Goal: Information Seeking & Learning: Find specific fact

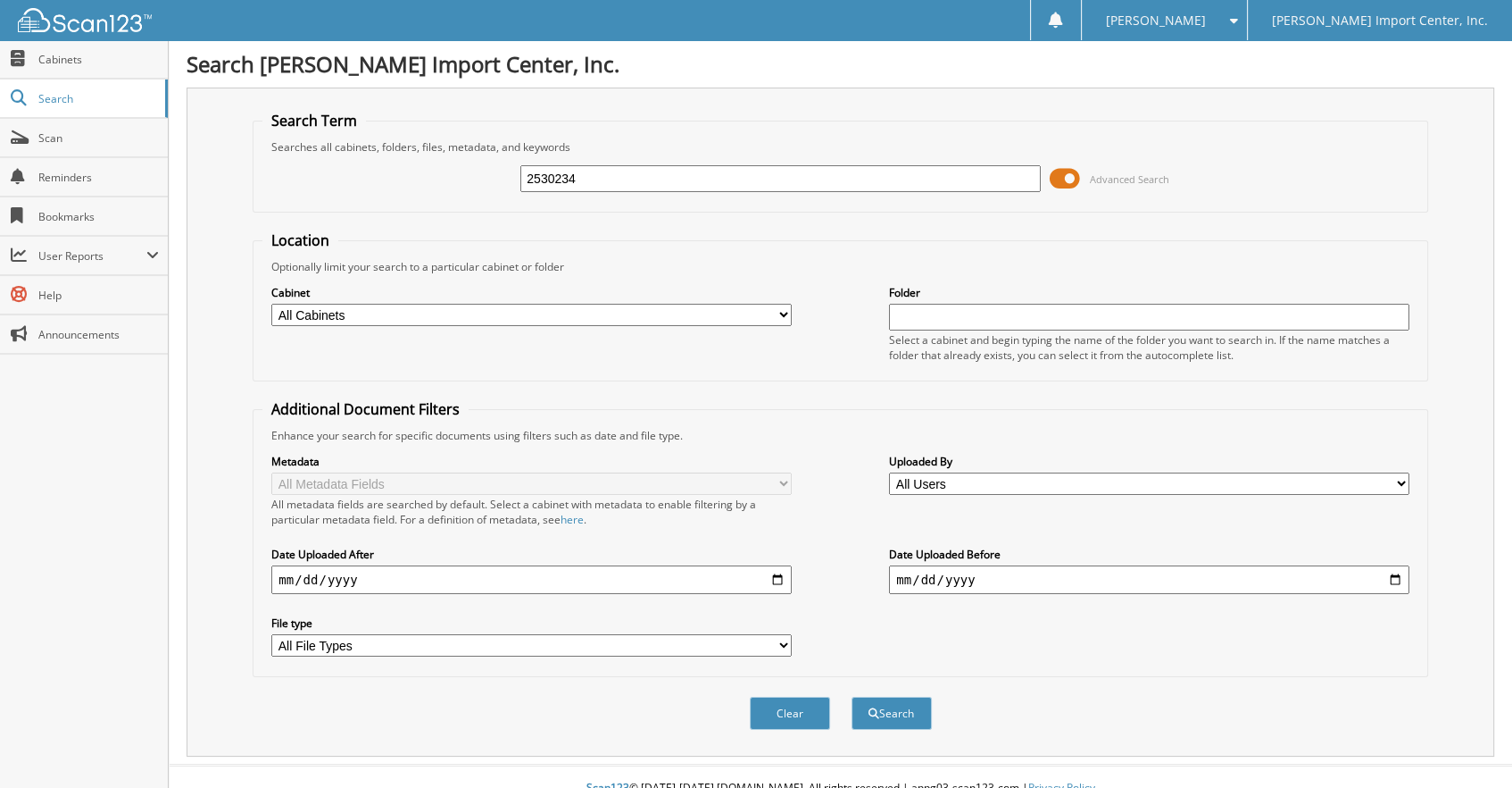
type input "2530234"
click at [852, 697] on button "Search" at bounding box center [892, 713] width 80 height 33
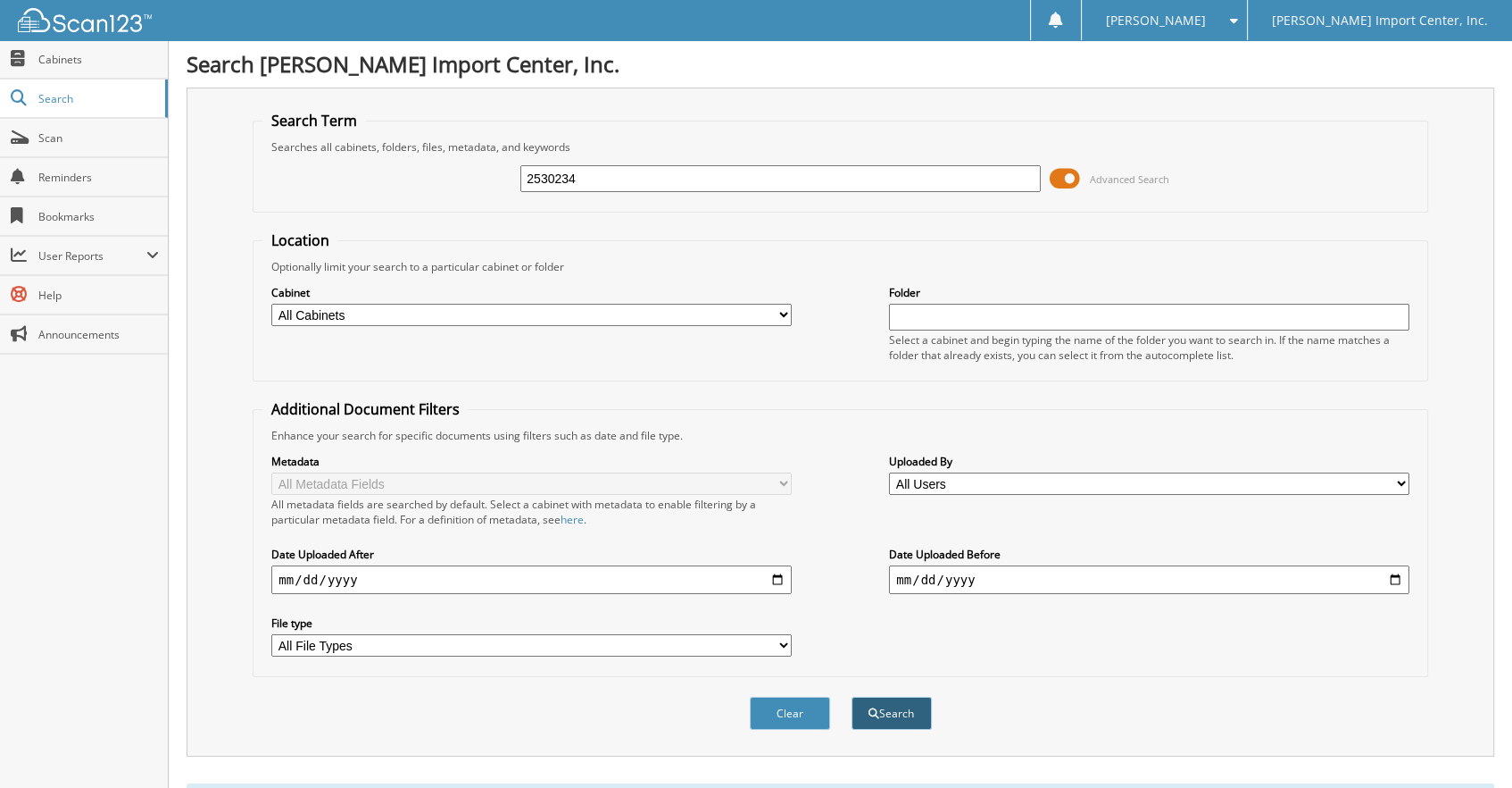
click at [896, 698] on button "Search" at bounding box center [892, 713] width 80 height 33
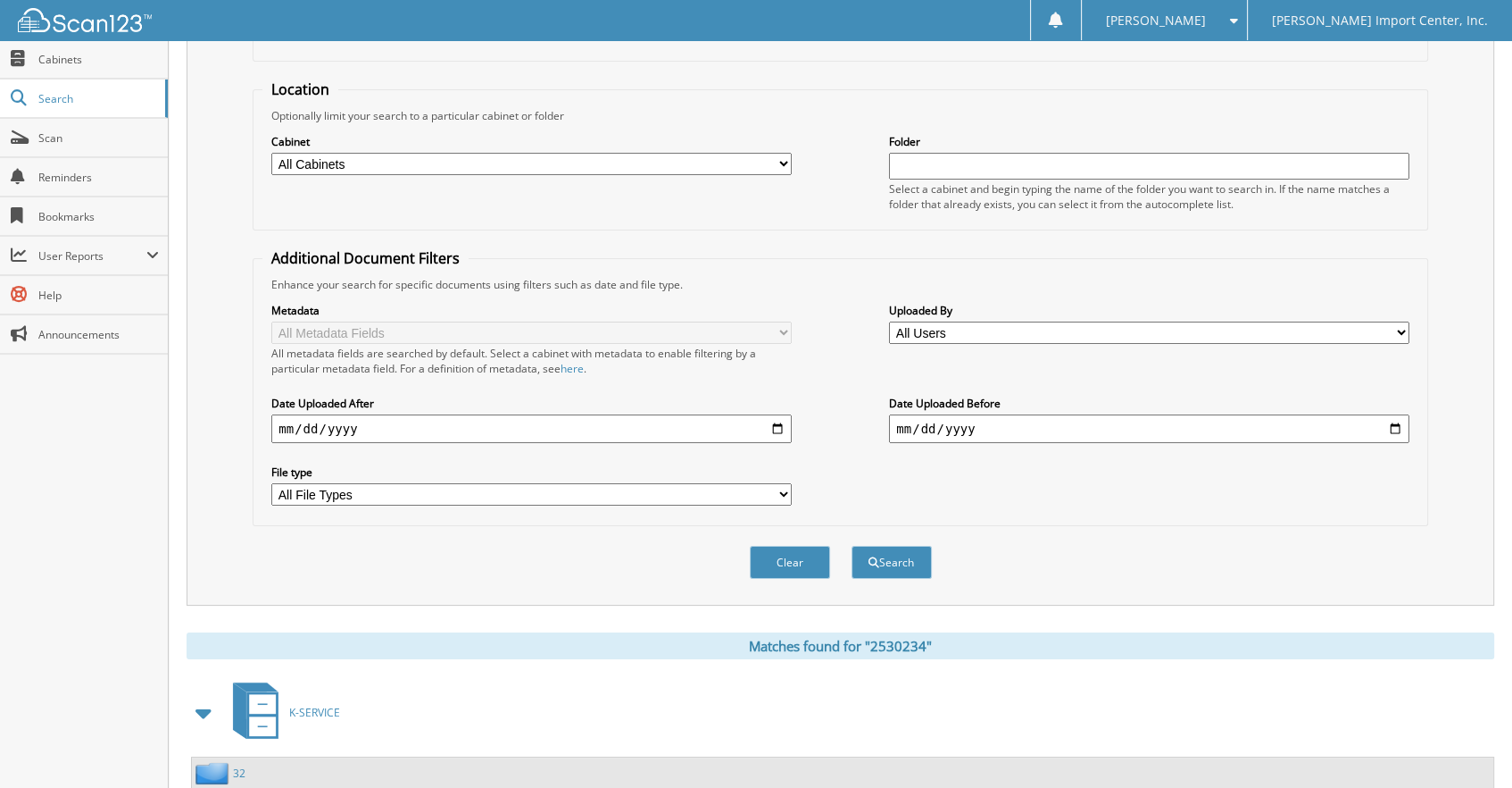
scroll to position [259, 0]
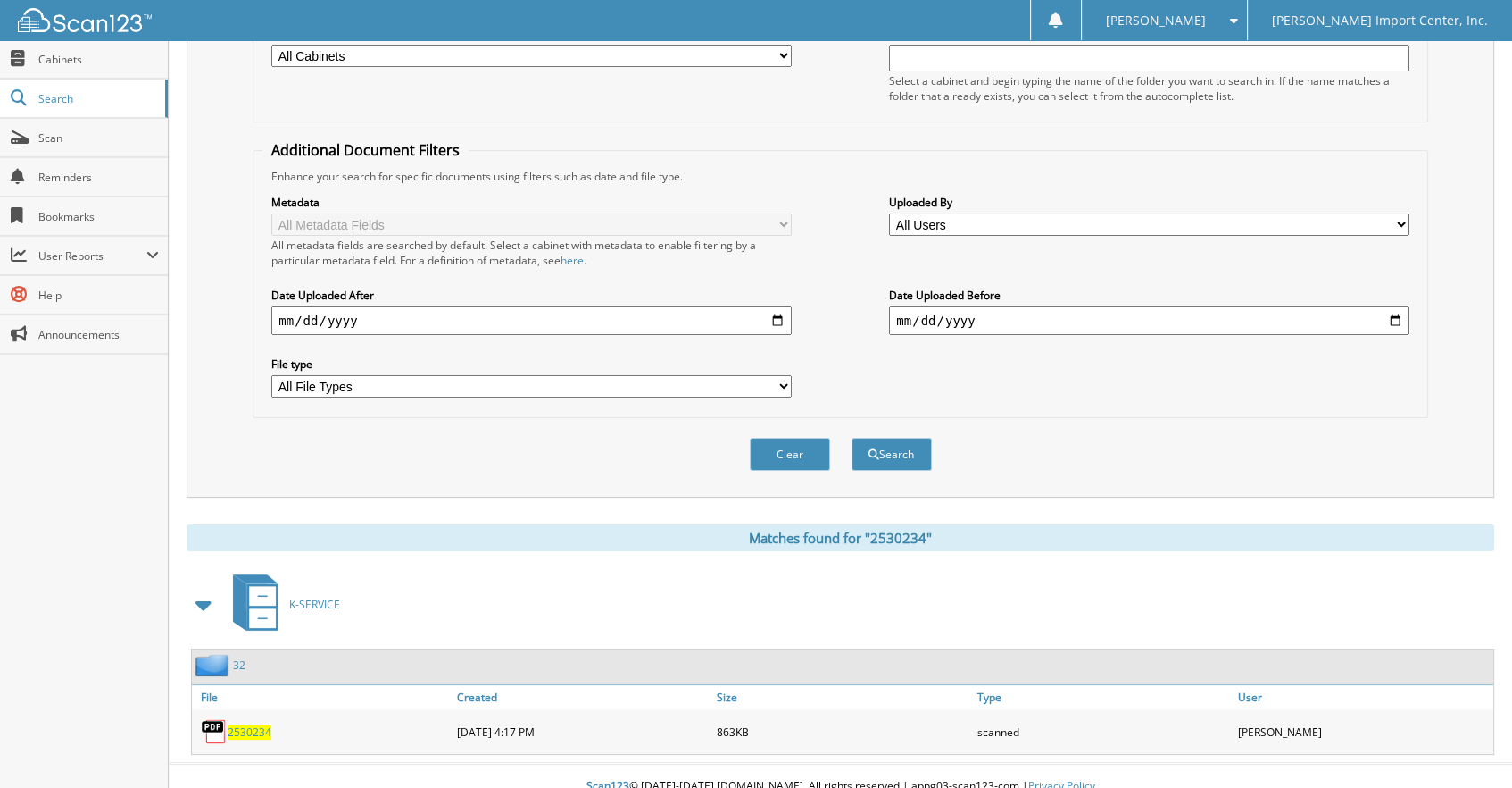
click at [245, 725] on span "2530234" at bounding box center [249, 732] width 44 height 15
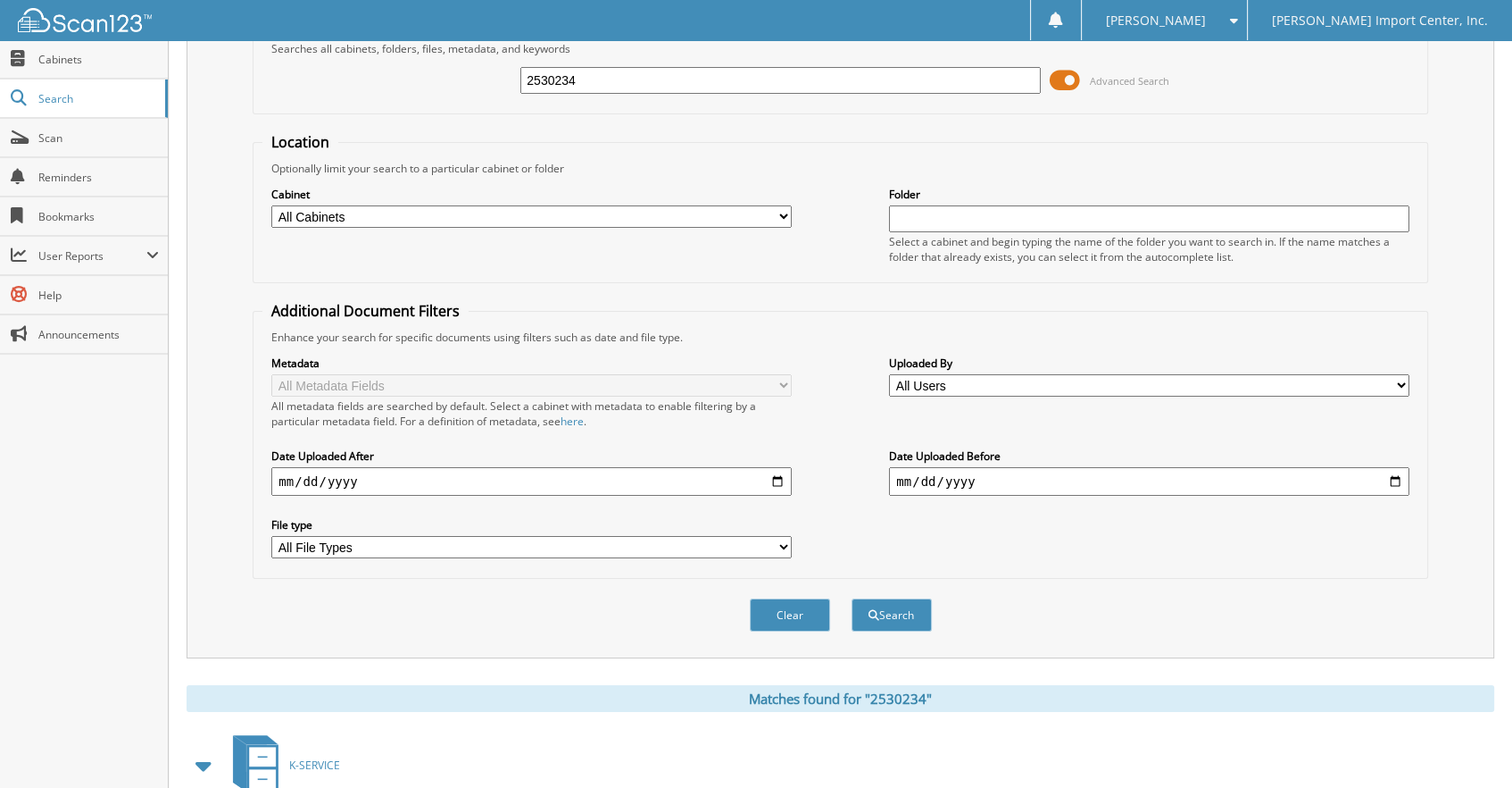
scroll to position [0, 0]
